Goal: Information Seeking & Learning: Learn about a topic

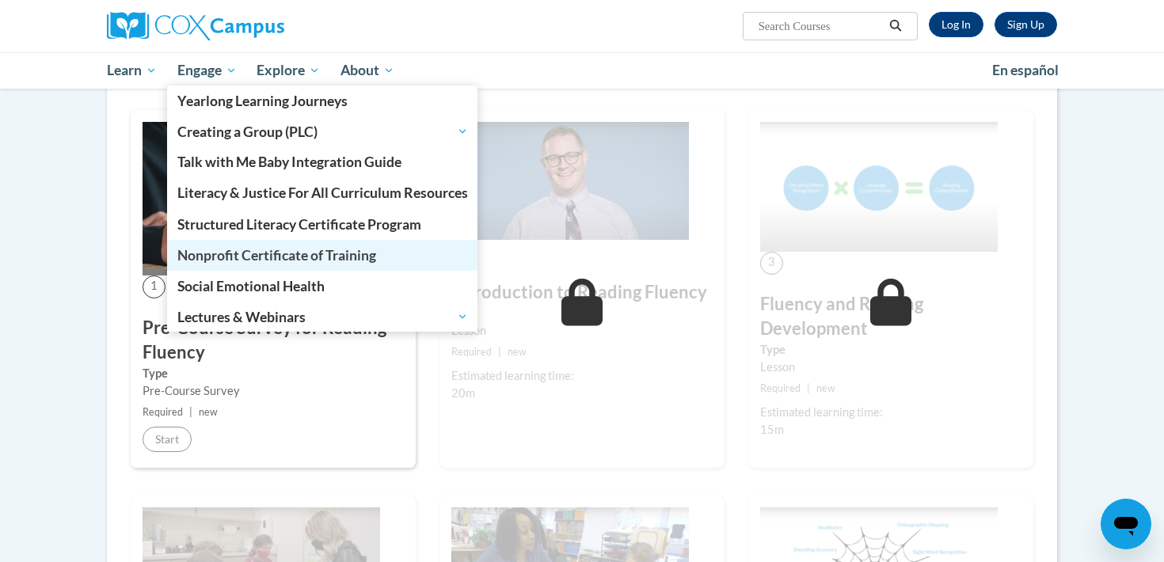
scroll to position [196, 0]
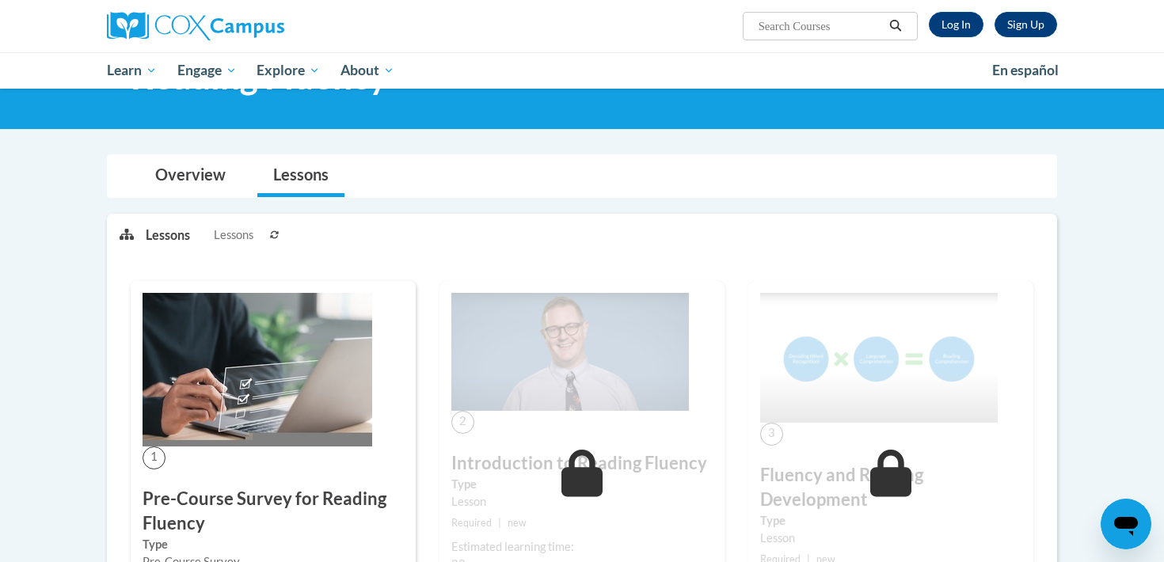
scroll to position [42, 0]
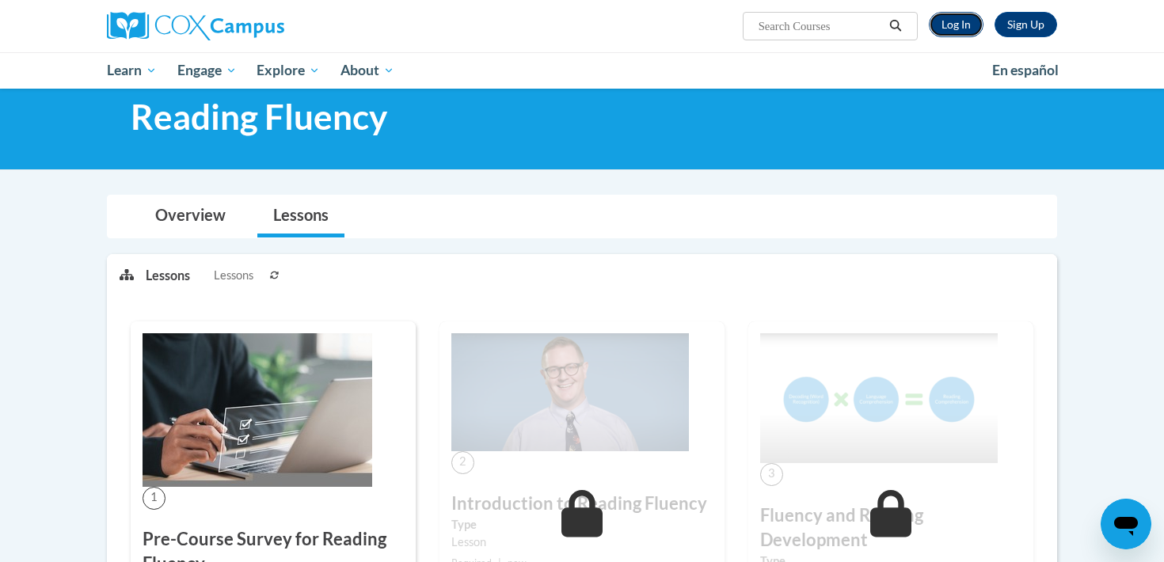
click at [970, 27] on link "Log In" at bounding box center [955, 24] width 55 height 25
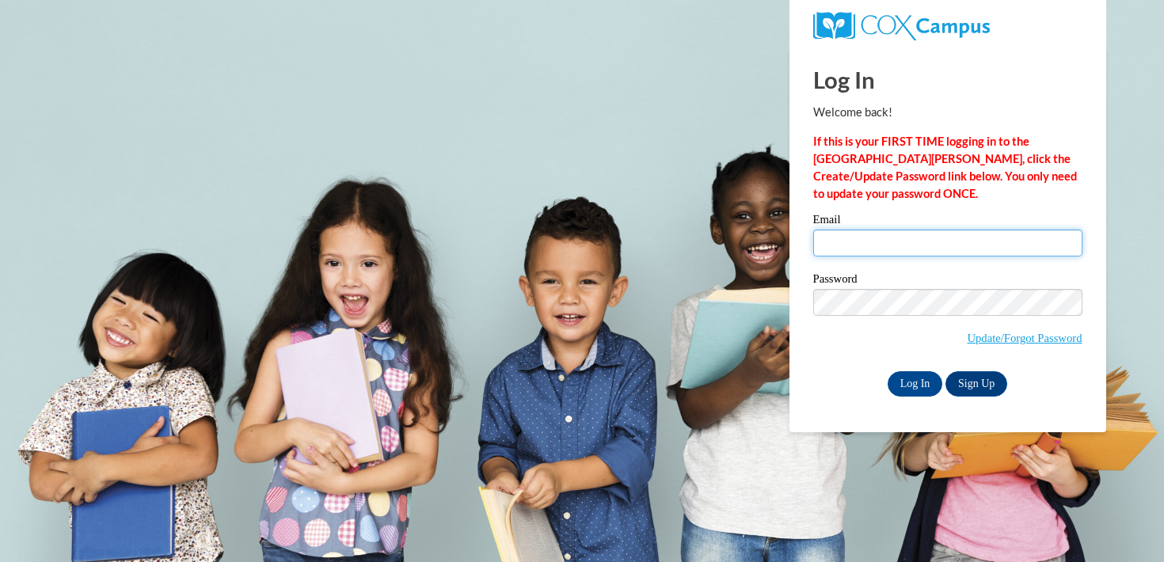
click at [886, 230] on input "Email" at bounding box center [947, 243] width 269 height 27
type input "marie.c.achenbach@gmail.com"
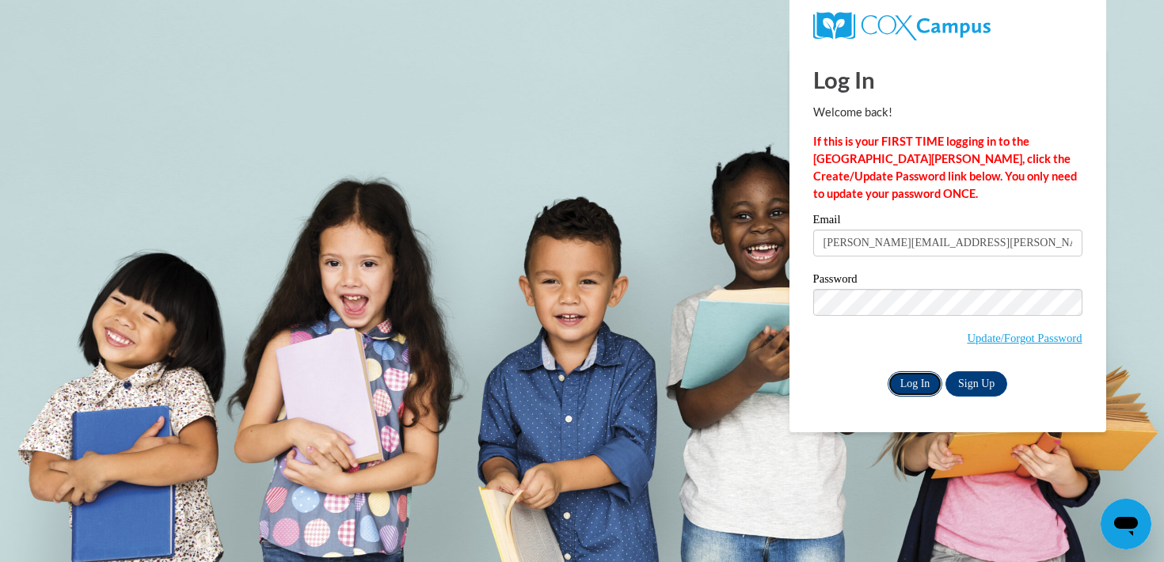
click at [909, 379] on input "Log In" at bounding box center [914, 383] width 55 height 25
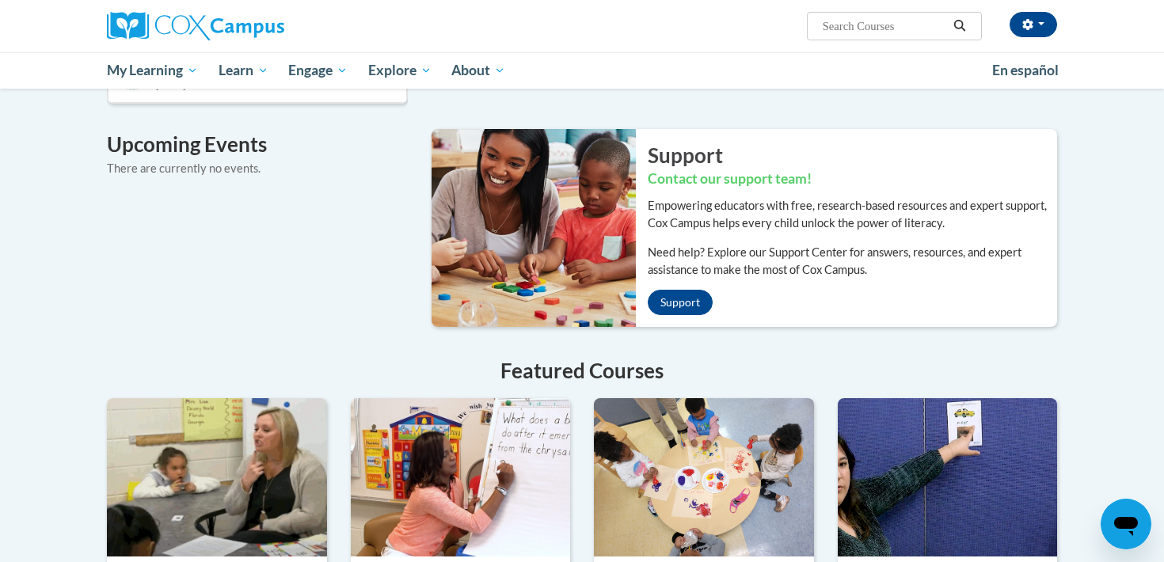
scroll to position [704, 0]
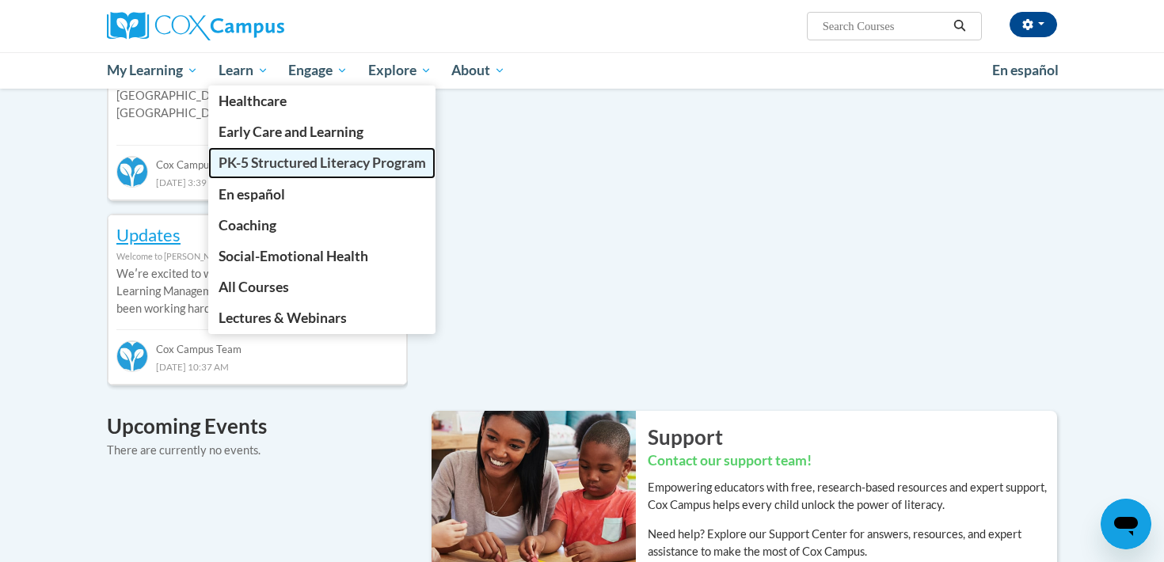
click at [293, 158] on span "PK-5 Structured Literacy Program" at bounding box center [321, 162] width 207 height 17
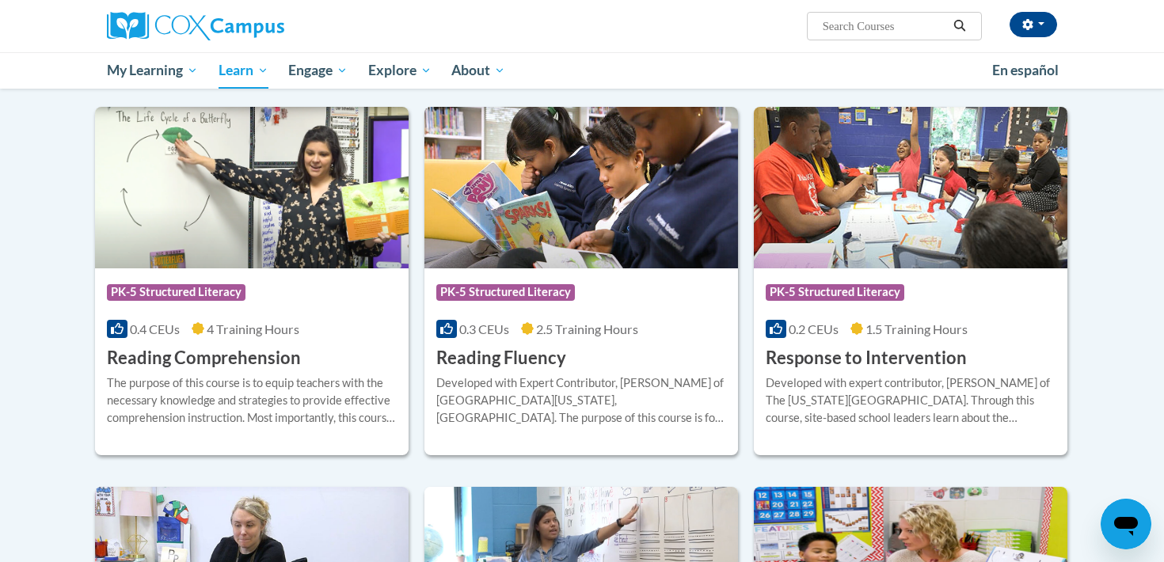
scroll to position [1323, 0]
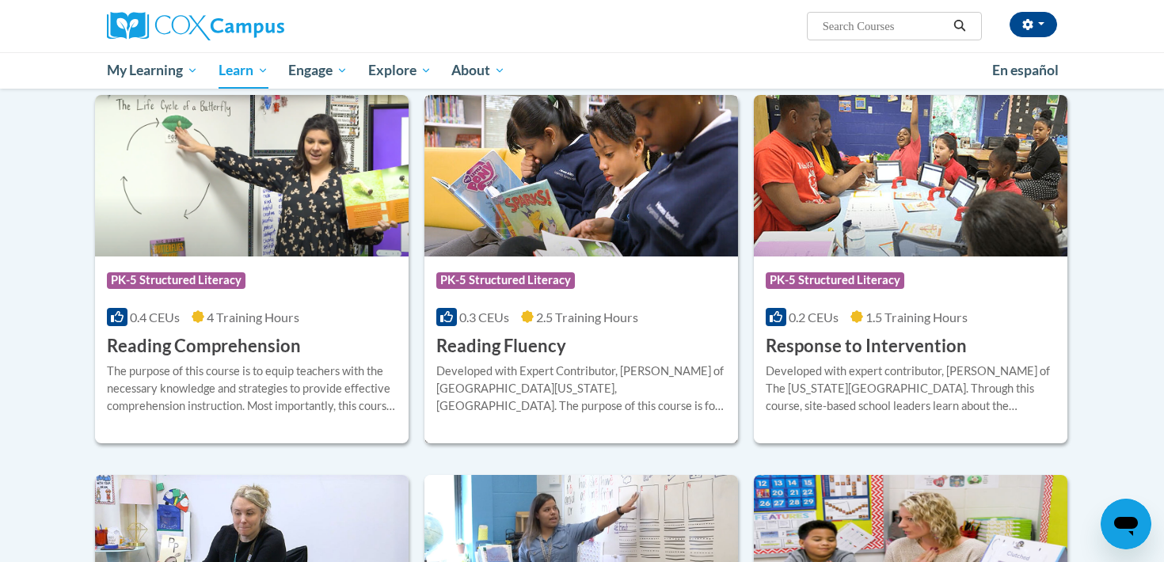
click at [737, 368] on div "More Info Open Developed with Expert Contributor, Dr. Laura Rhinehart of Univer…" at bounding box center [580, 398] width 313 height 81
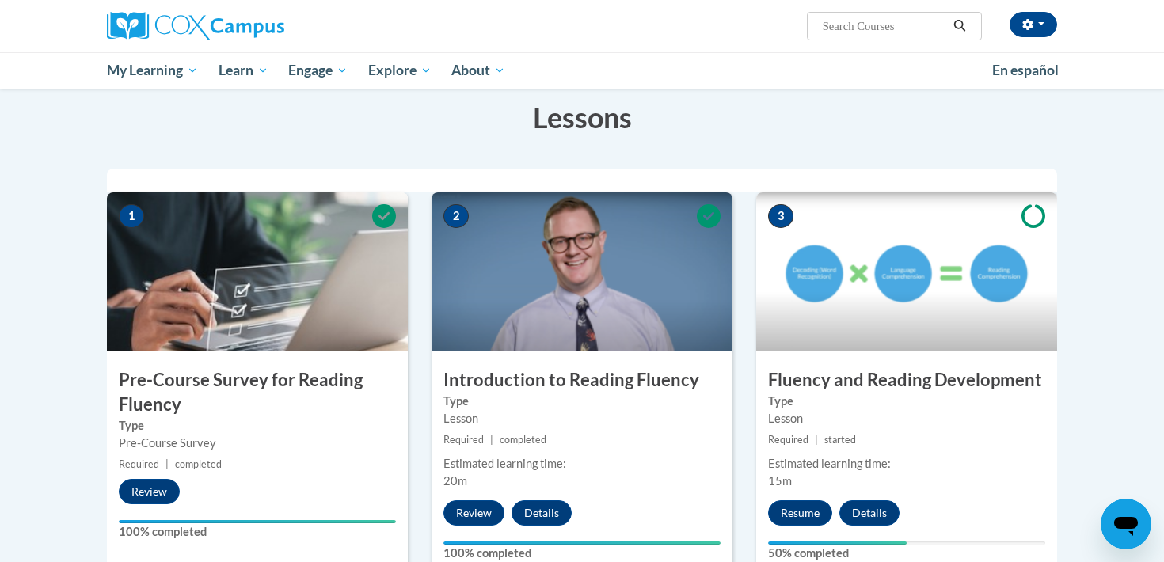
scroll to position [379, 0]
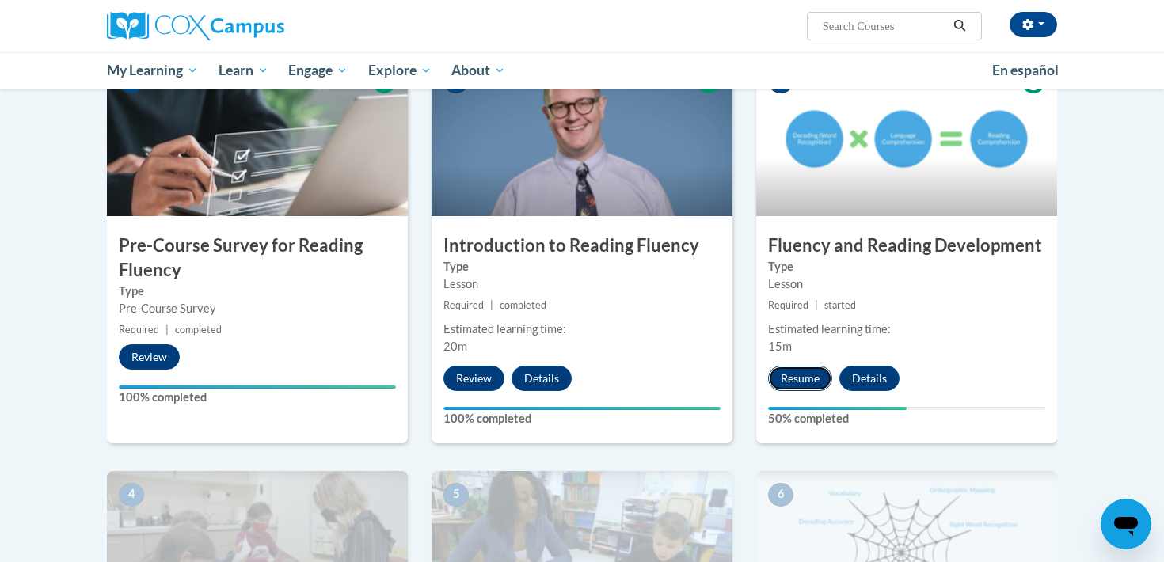
click at [818, 381] on button "Resume" at bounding box center [800, 378] width 64 height 25
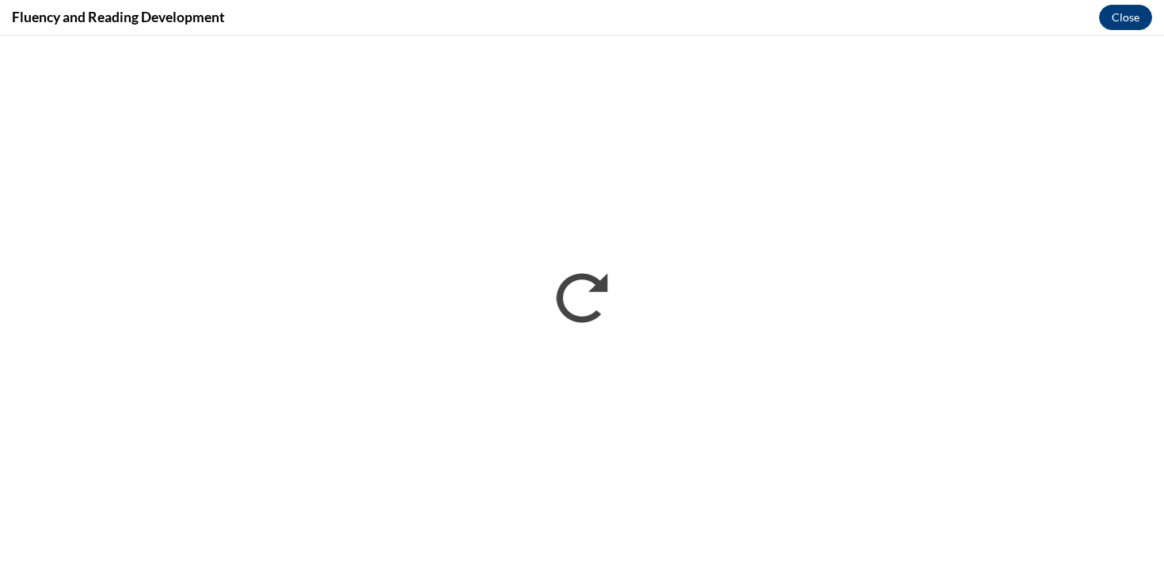
scroll to position [0, 0]
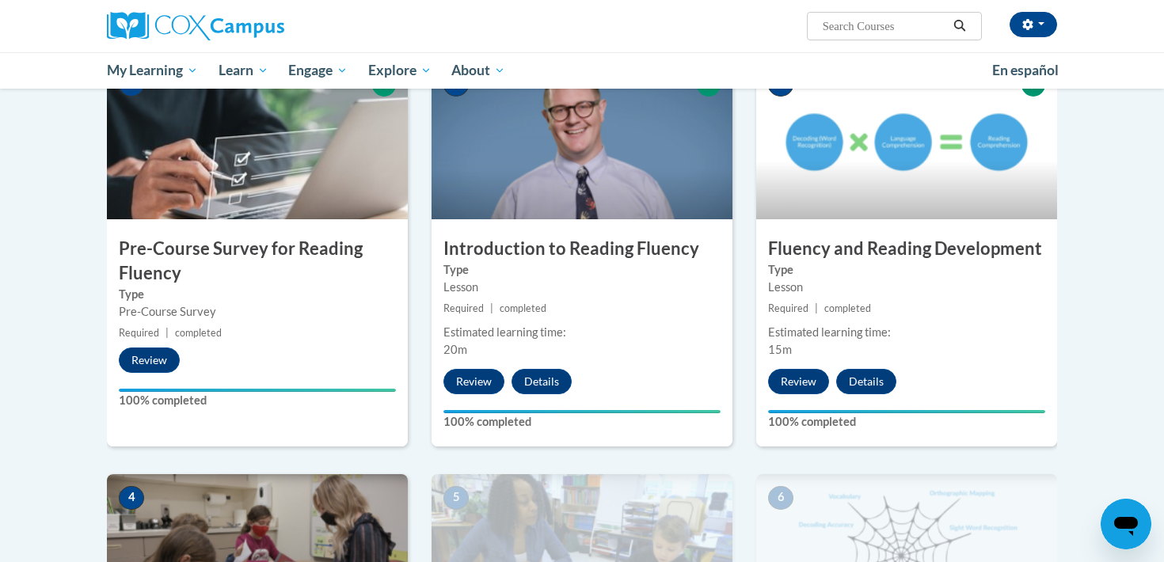
scroll to position [722, 0]
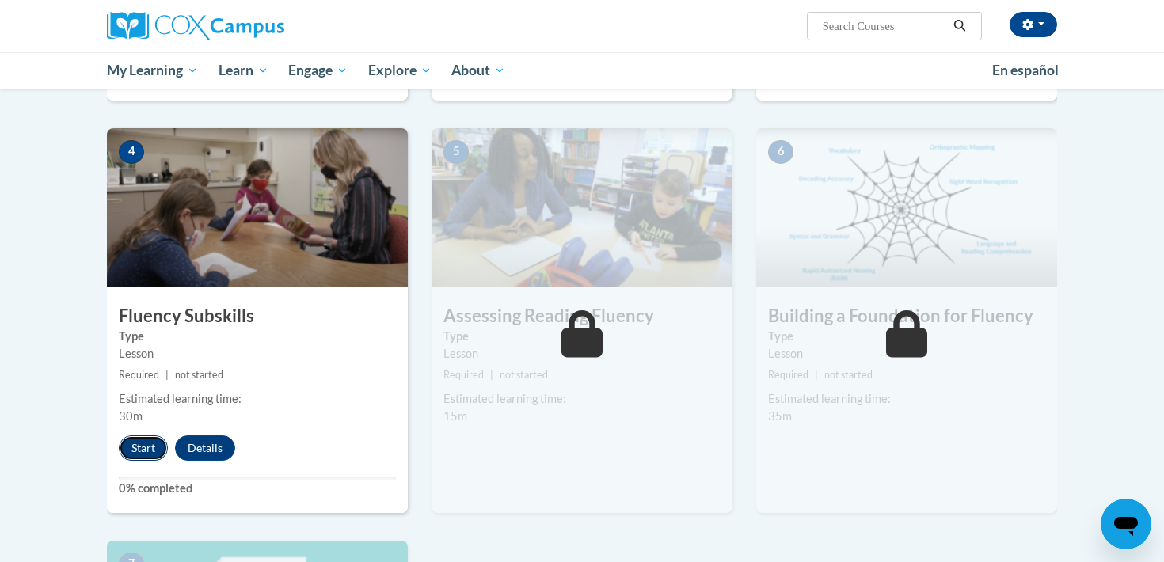
click at [148, 459] on button "Start" at bounding box center [143, 447] width 49 height 25
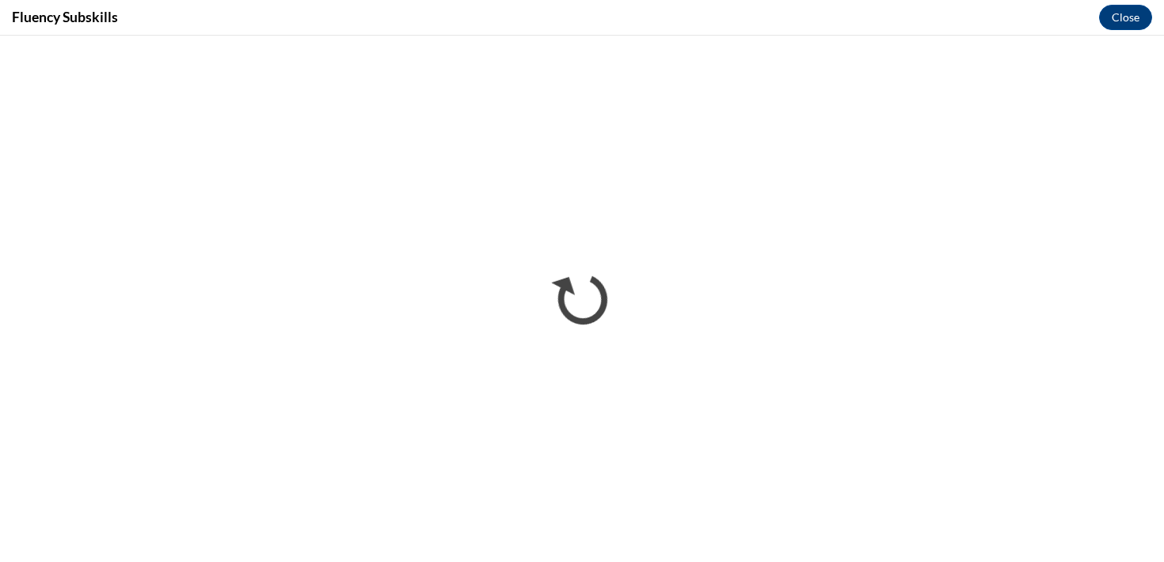
scroll to position [0, 0]
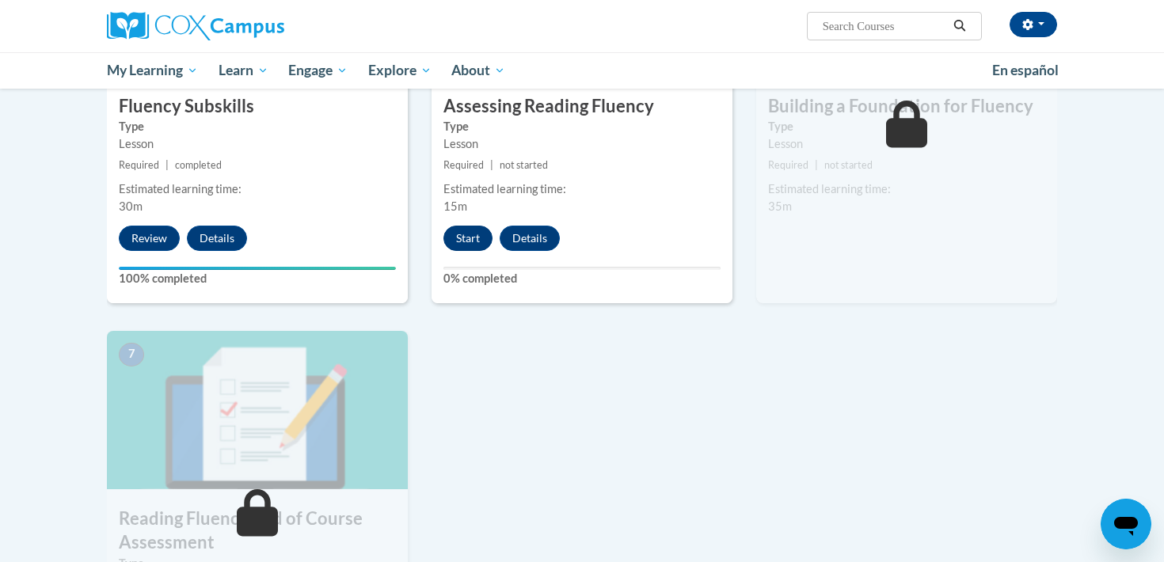
scroll to position [960, 0]
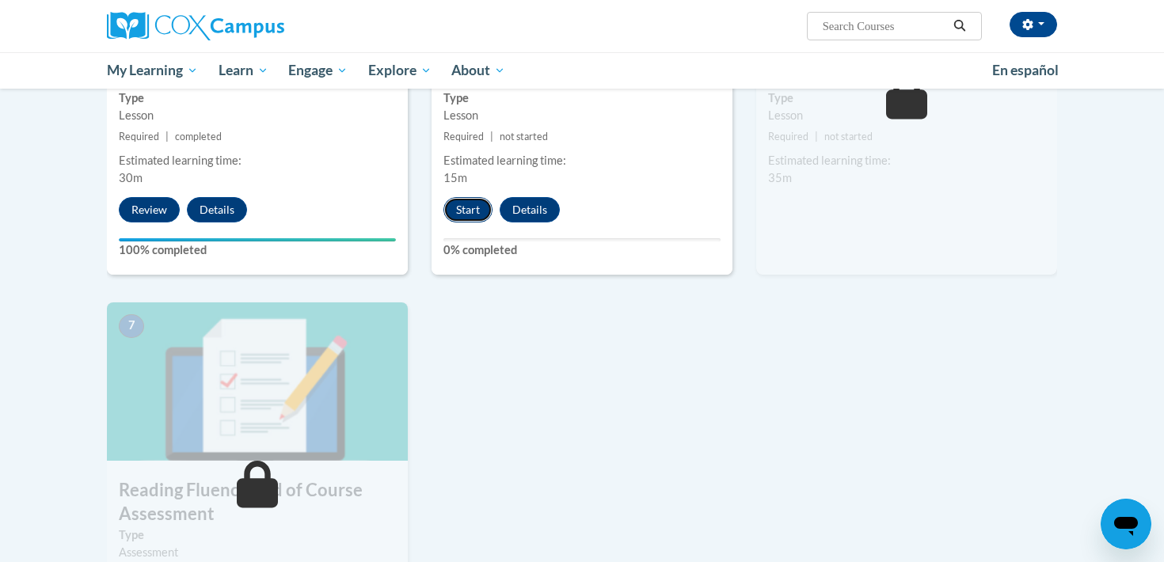
click at [471, 211] on button "Start" at bounding box center [467, 209] width 49 height 25
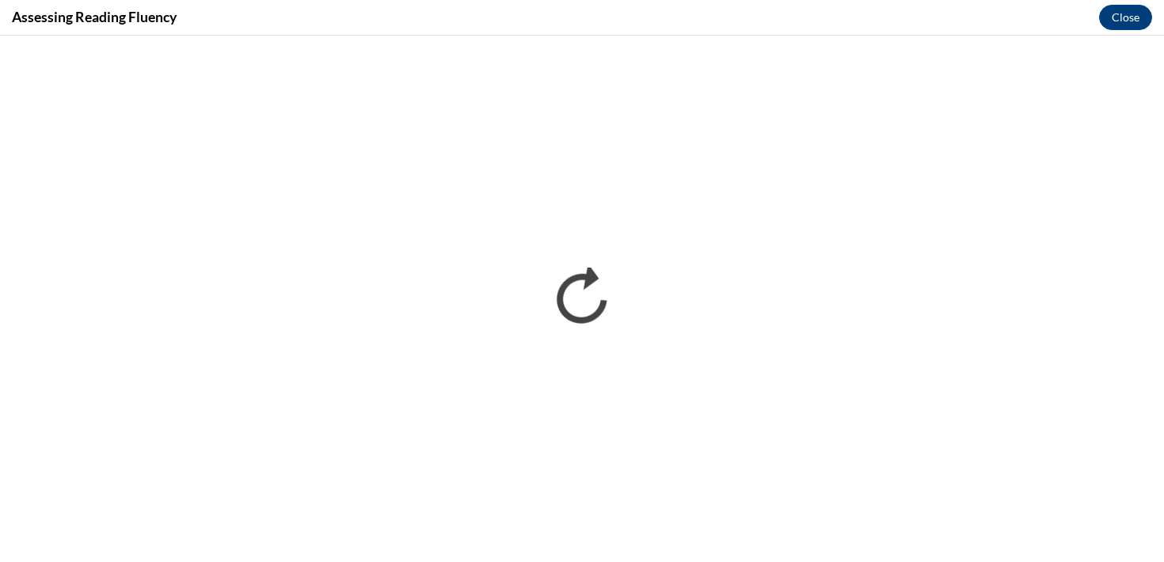
scroll to position [0, 0]
